Goal: Communication & Community: Ask a question

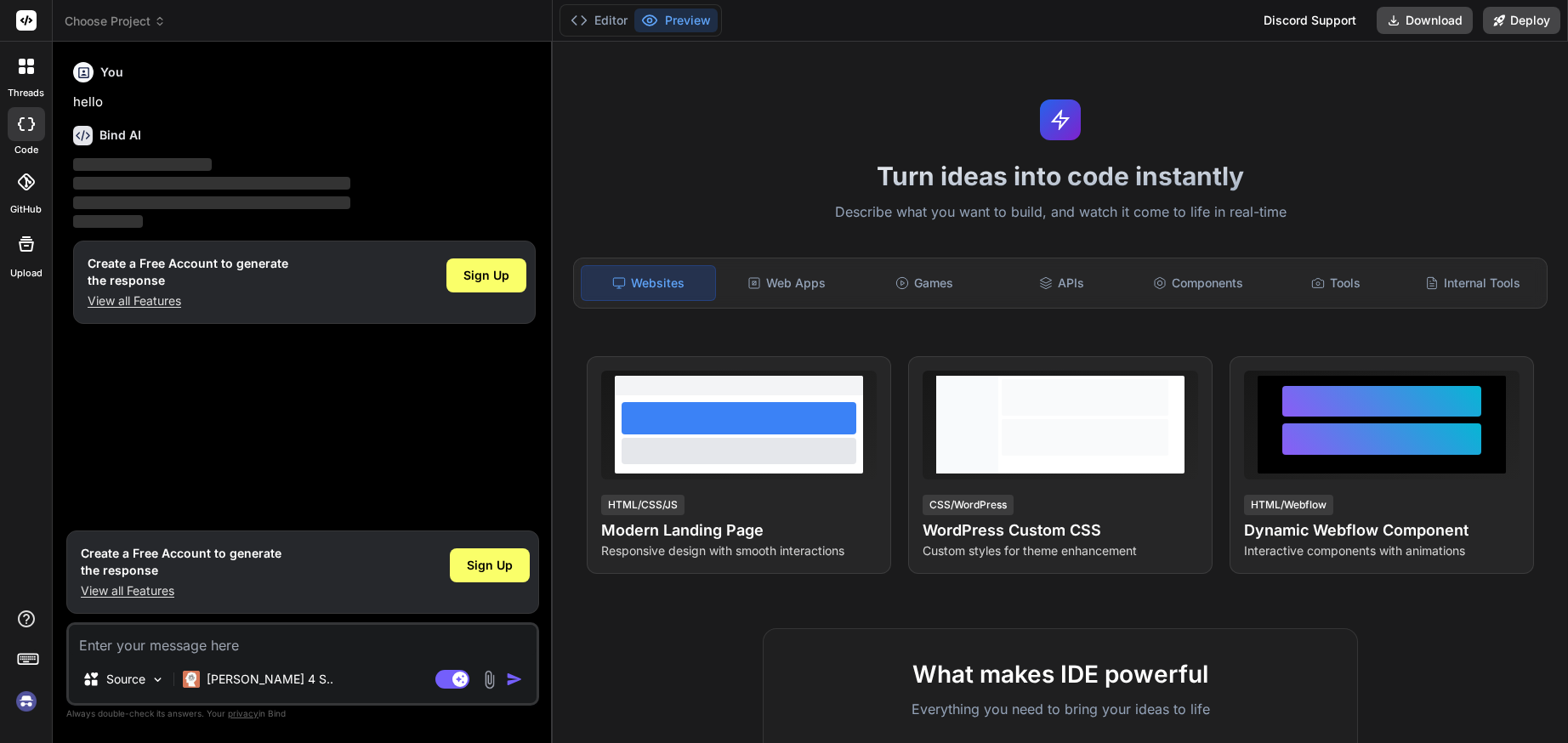
click at [30, 699] on img at bounding box center [26, 701] width 29 height 29
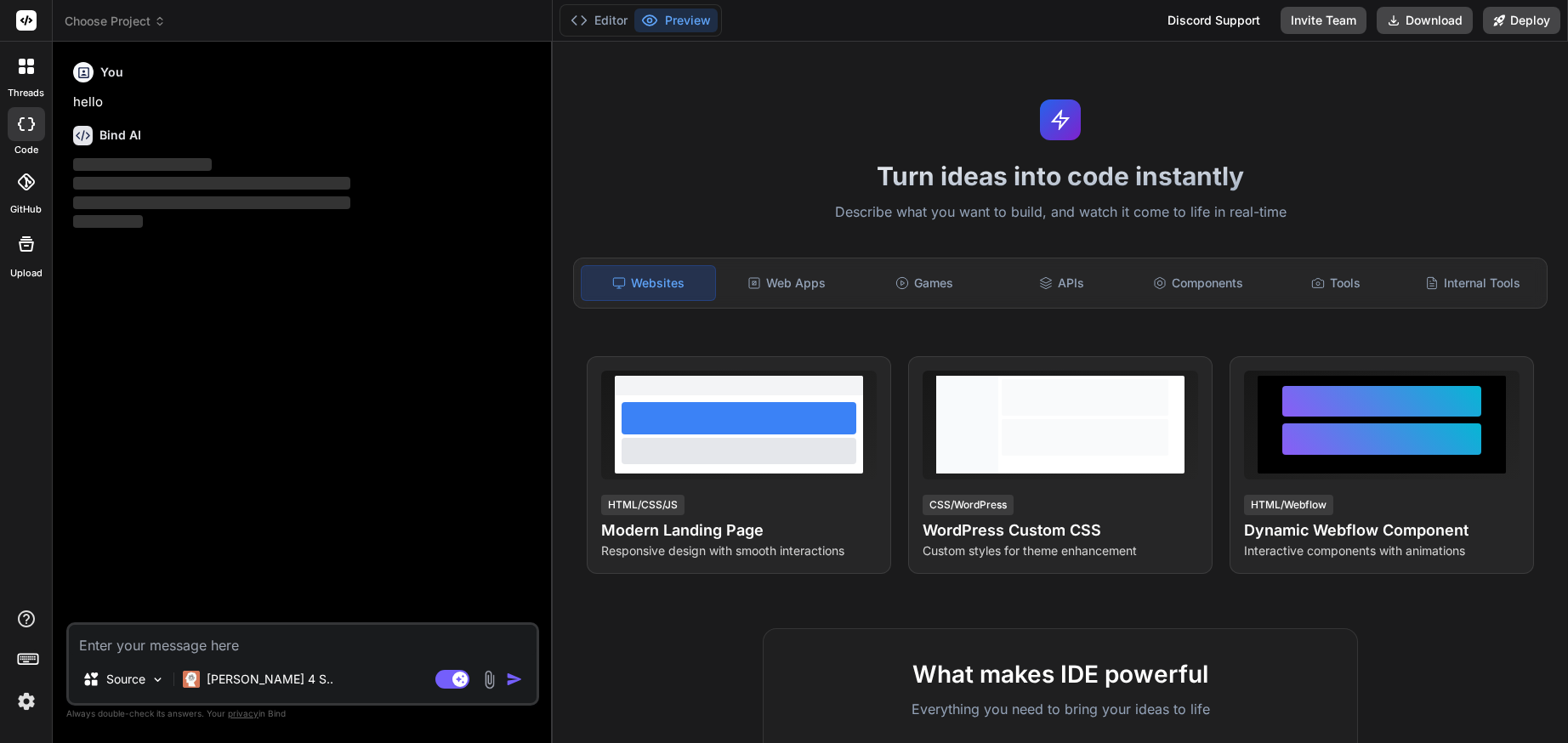
click at [313, 637] on textarea at bounding box center [303, 640] width 468 height 31
type textarea "x"
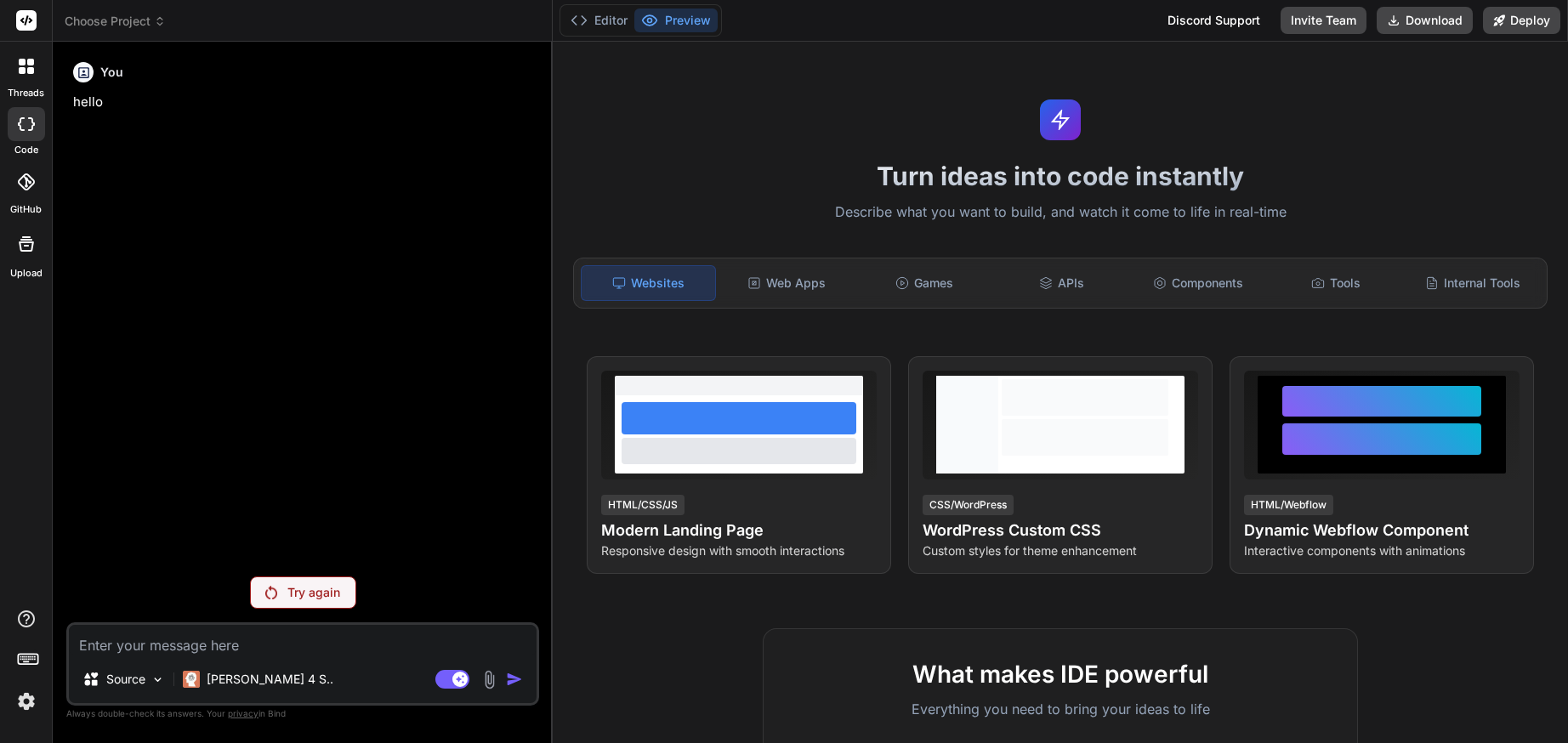
click at [312, 637] on textarea at bounding box center [303, 640] width 468 height 31
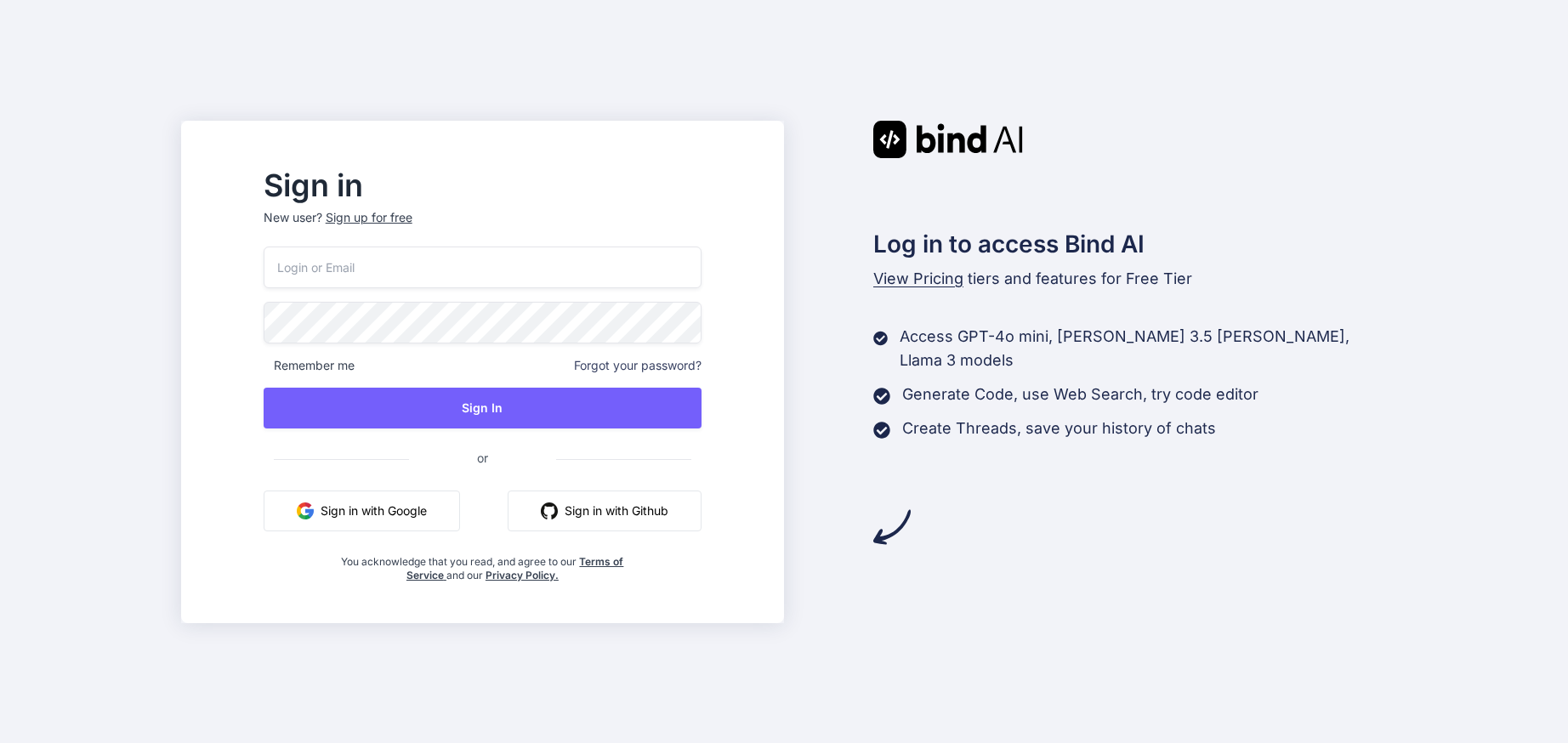
click at [407, 515] on button "Sign in with Google" at bounding box center [362, 510] width 196 height 41
